Goal: Navigation & Orientation: Go to known website

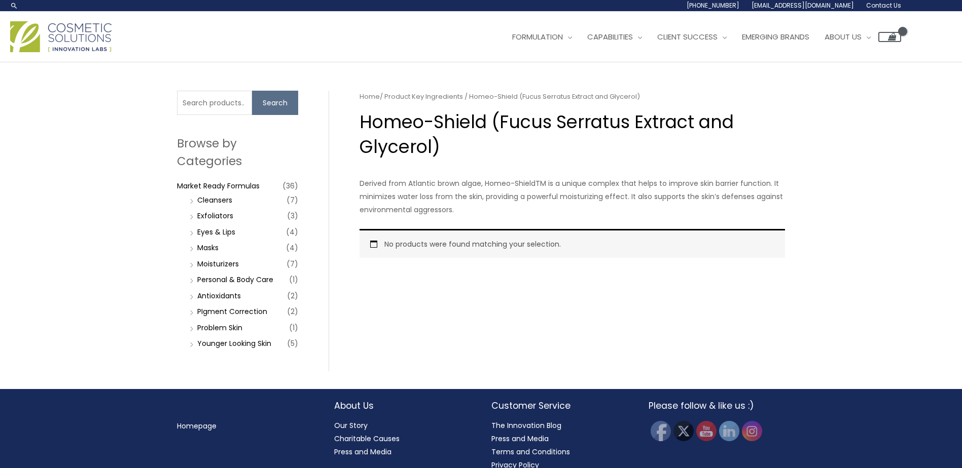
click at [88, 30] on img at bounding box center [60, 36] width 101 height 31
